Goal: Information Seeking & Learning: Learn about a topic

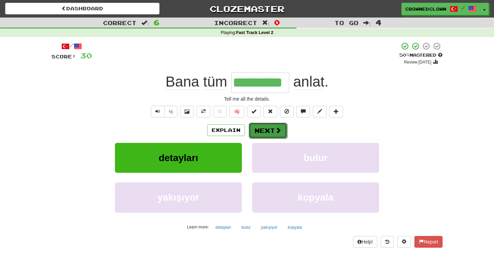
click at [266, 131] on button "Next" at bounding box center [268, 130] width 38 height 16
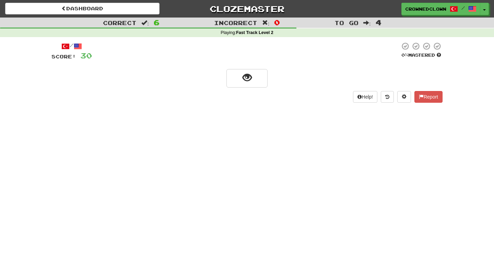
click at [248, 90] on div "/ Score: 30 0 % Mastered Help! Report" at bounding box center [246, 72] width 391 height 61
click at [251, 77] on span "show sentence" at bounding box center [246, 77] width 9 height 9
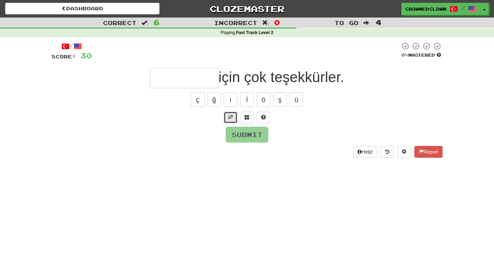
click at [230, 117] on span at bounding box center [230, 117] width 5 height 5
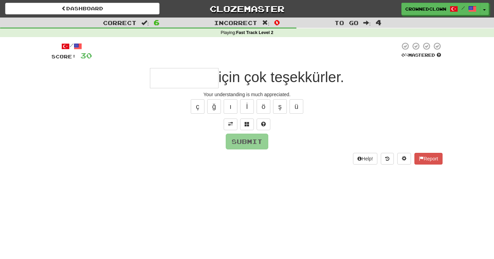
click at [189, 81] on input "text" at bounding box center [184, 78] width 69 height 20
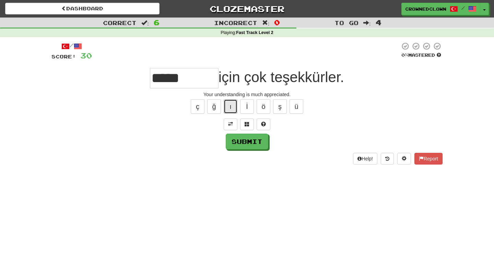
click at [227, 104] on button "ı" at bounding box center [231, 106] width 14 height 14
type input "*********"
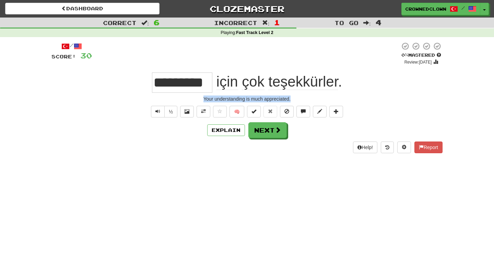
drag, startPoint x: 193, startPoint y: 99, endPoint x: 303, endPoint y: 97, distance: 109.4
click at [303, 97] on div "Your understanding is much appreciated." at bounding box center [246, 98] width 391 height 7
copy div "Your understanding is much appreciated."
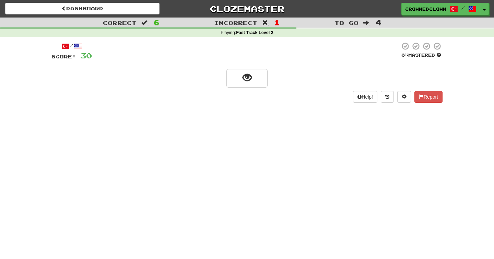
click at [230, 66] on div "/ Score: 30 0 % Mastered Help! Report" at bounding box center [246, 72] width 391 height 61
click at [244, 76] on span "show sentence" at bounding box center [246, 77] width 9 height 9
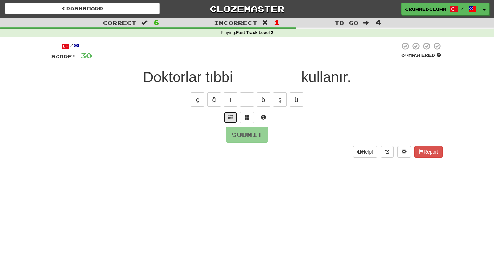
click at [231, 121] on button at bounding box center [231, 117] width 14 height 12
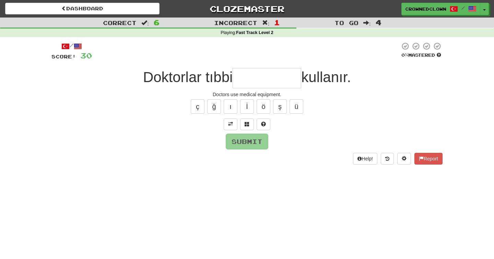
click at [269, 77] on input "text" at bounding box center [267, 78] width 69 height 20
click at [263, 126] on span at bounding box center [263, 123] width 5 height 5
click at [255, 123] on span at bounding box center [255, 123] width 5 height 5
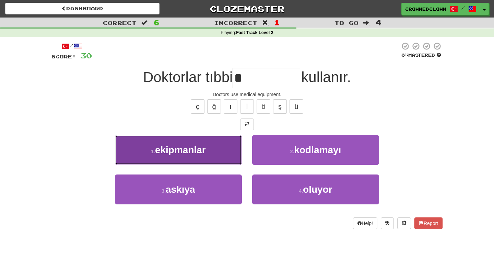
click at [217, 148] on button "1 . ekipmanlar" at bounding box center [178, 150] width 127 height 30
type input "**********"
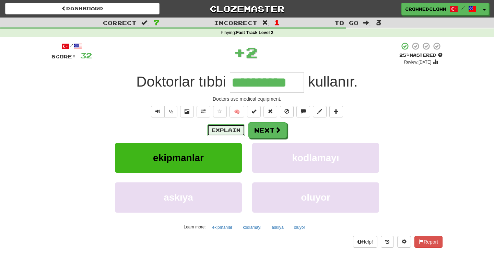
click at [230, 130] on button "Explain" at bounding box center [226, 130] width 38 height 12
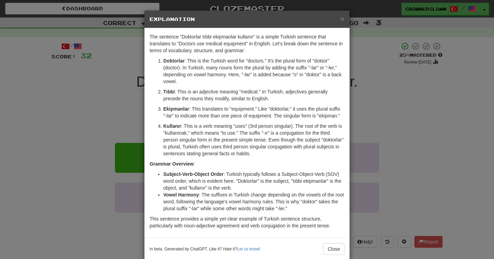
click at [319, 138] on p "Kullanır : This is a verb meaning "uses" (3rd person singular). The root of the…" at bounding box center [253, 139] width 181 height 34
click at [398, 113] on div "× Explanation The sentence "Doktorlar tıbbi ekipmanlar kullanır" is a simple Tu…" at bounding box center [247, 129] width 494 height 259
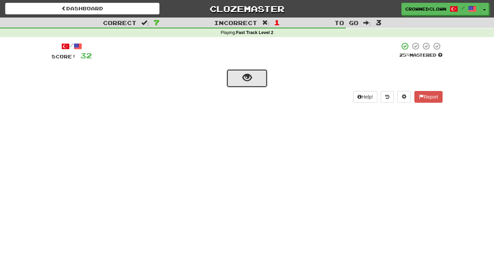
click at [254, 74] on button "show sentence" at bounding box center [246, 78] width 41 height 19
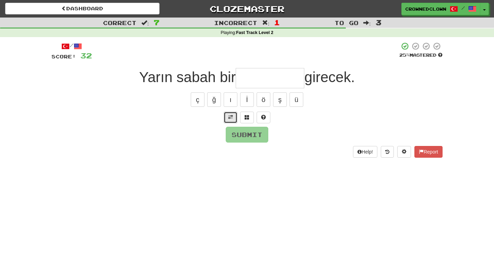
click at [235, 113] on button at bounding box center [231, 117] width 14 height 12
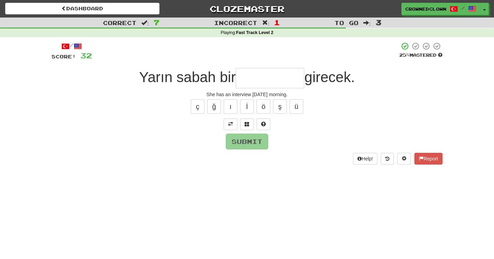
click at [256, 77] on input "text" at bounding box center [270, 78] width 69 height 20
click at [262, 121] on span at bounding box center [263, 123] width 5 height 5
click at [255, 123] on span at bounding box center [255, 123] width 5 height 5
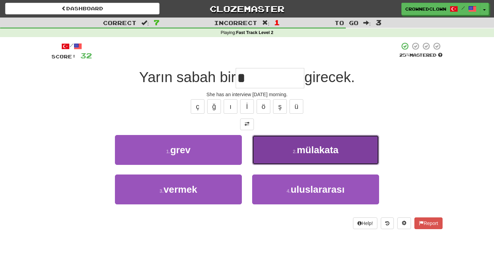
click at [281, 145] on button "2 . [GEOGRAPHIC_DATA]" at bounding box center [315, 150] width 127 height 30
type input "********"
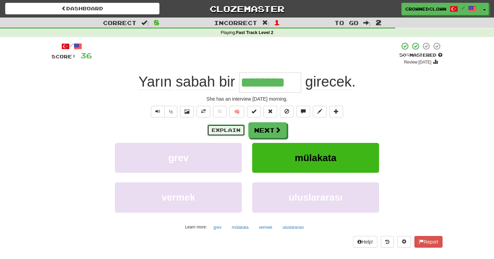
click at [223, 128] on button "Explain" at bounding box center [226, 130] width 38 height 12
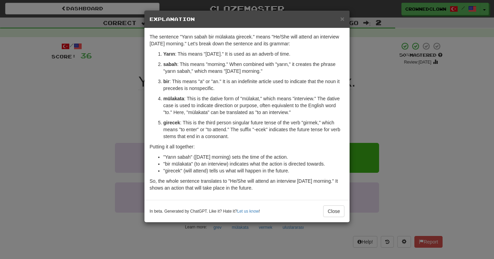
click at [364, 81] on div "× Explanation The sentence "Yarın sabah bir mülakata girecek." means "He/She wi…" at bounding box center [247, 129] width 494 height 259
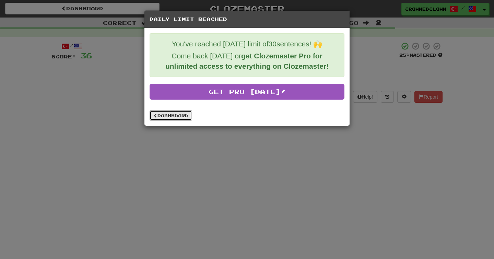
click at [173, 117] on link "Dashboard" at bounding box center [171, 115] width 43 height 10
